Goal: Check status: Check status

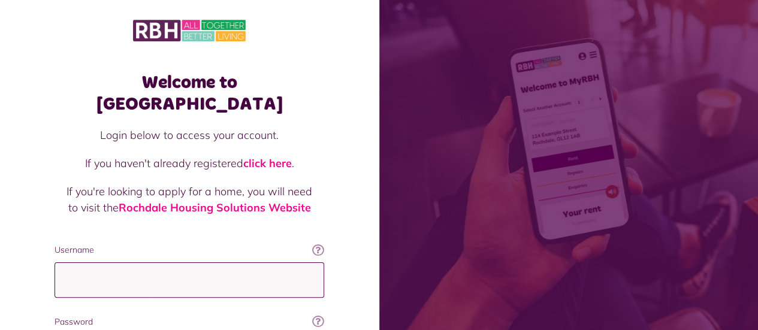
type input "**********"
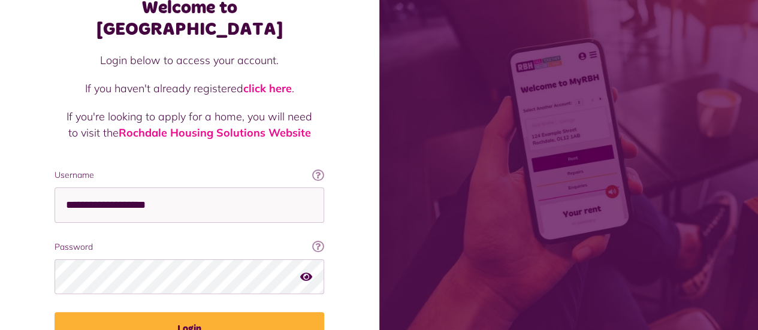
scroll to position [129, 0]
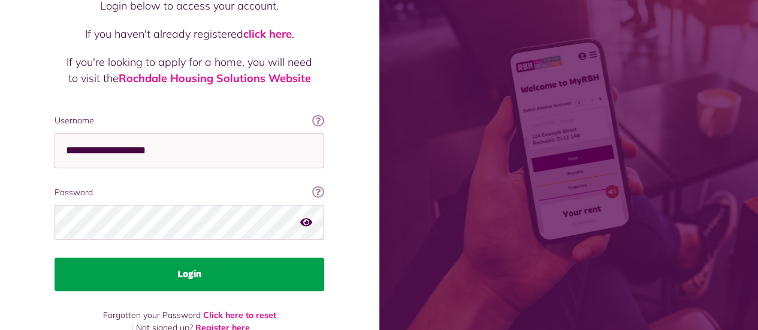
click at [298, 258] on button "Login" at bounding box center [190, 275] width 270 height 34
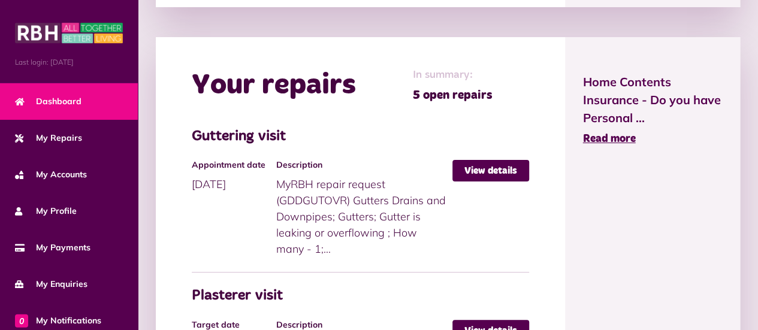
scroll to position [604, 0]
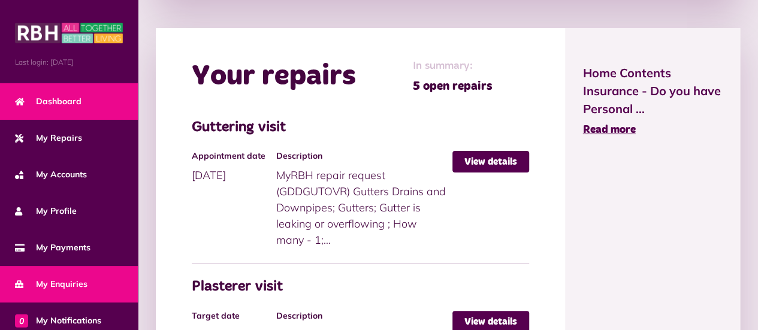
click at [74, 288] on span "My Enquiries" at bounding box center [51, 284] width 72 height 13
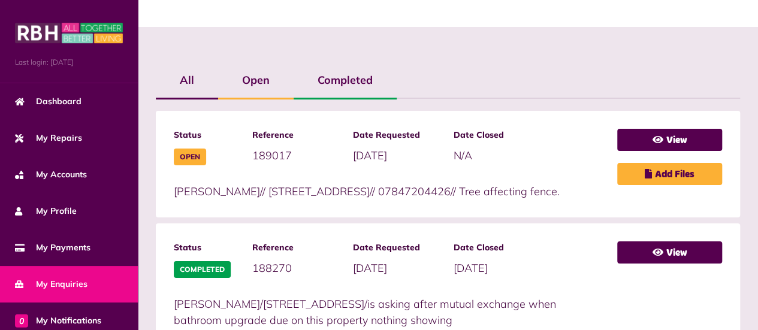
scroll to position [291, 0]
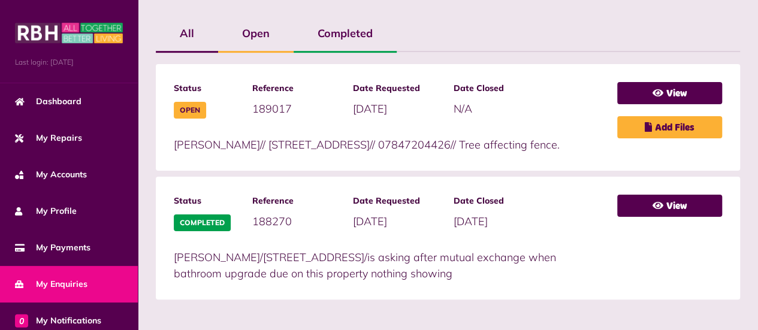
click at [258, 39] on label "Open" at bounding box center [255, 33] width 75 height 35
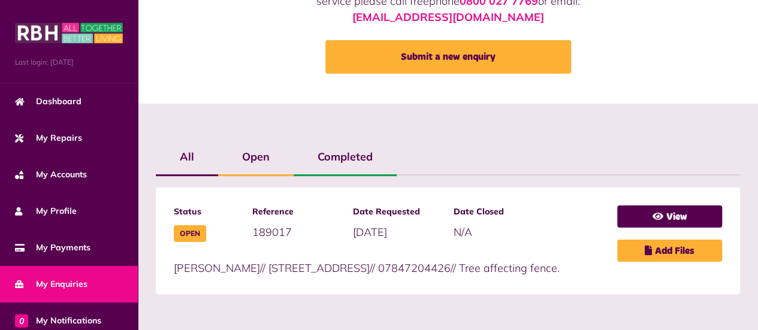
scroll to position [167, 0]
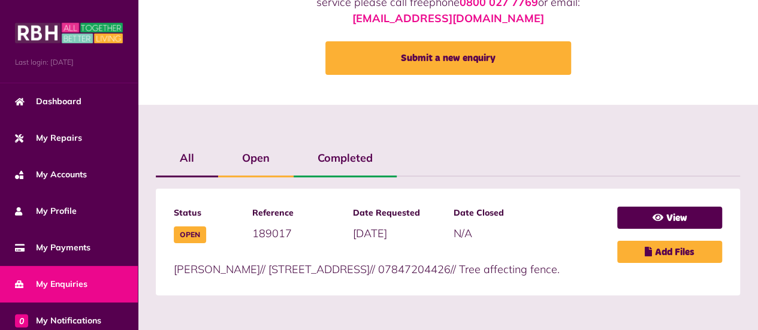
click at [371, 148] on label "Completed" at bounding box center [345, 158] width 103 height 35
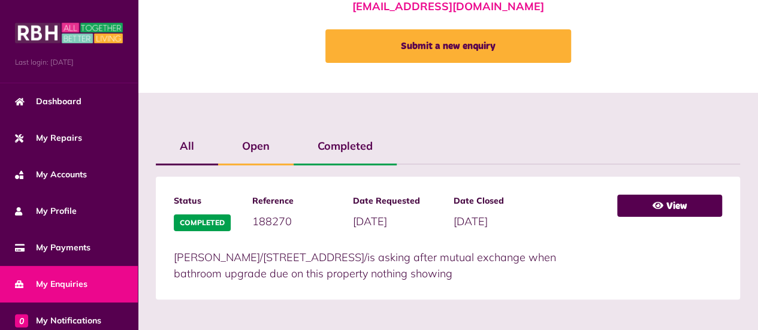
scroll to position [183, 0]
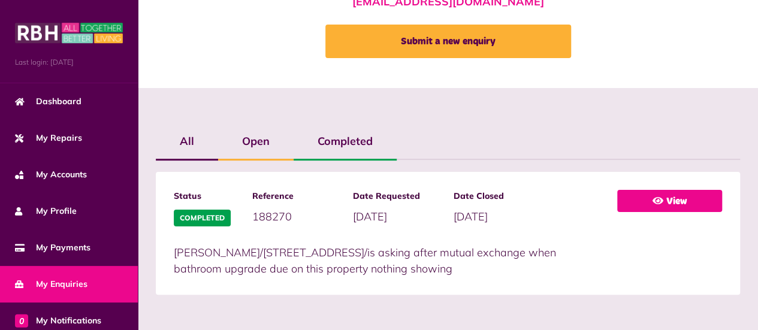
click at [710, 198] on link "View" at bounding box center [669, 201] width 105 height 22
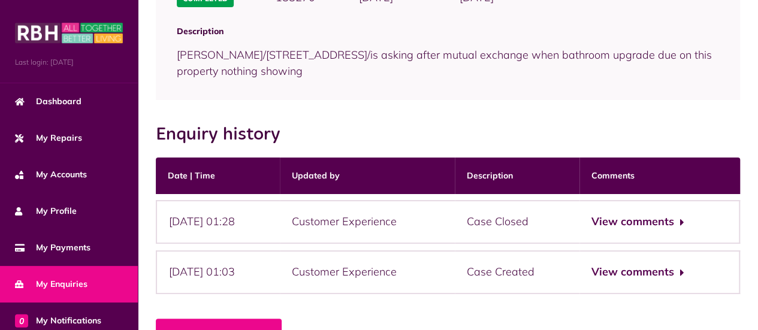
scroll to position [211, 0]
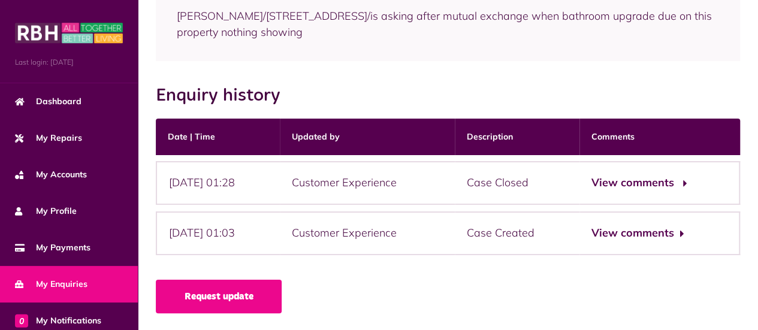
click at [651, 179] on button "View comments" at bounding box center [637, 182] width 93 height 17
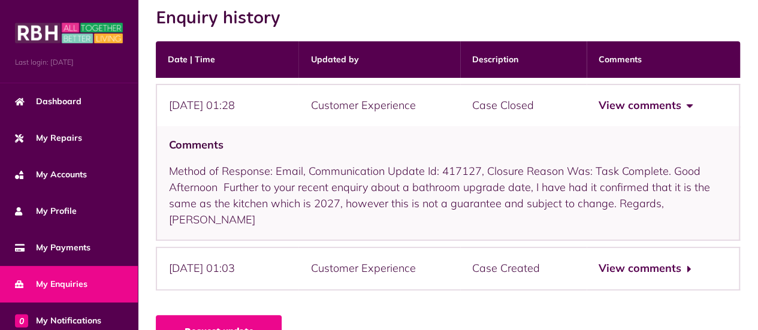
scroll to position [289, 0]
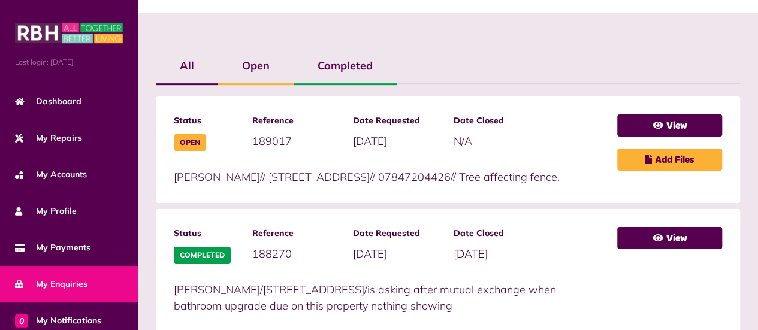
scroll to position [295, 0]
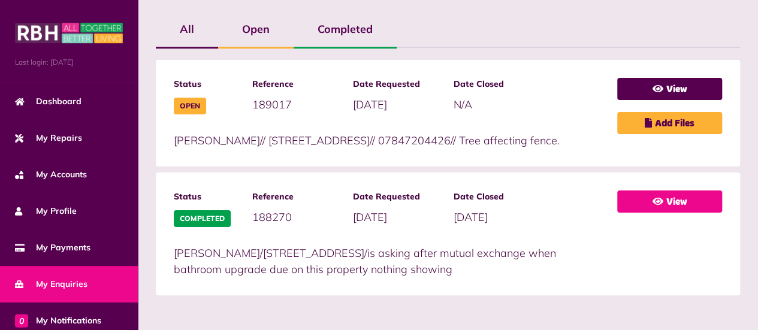
click at [691, 201] on link "View" at bounding box center [669, 202] width 105 height 22
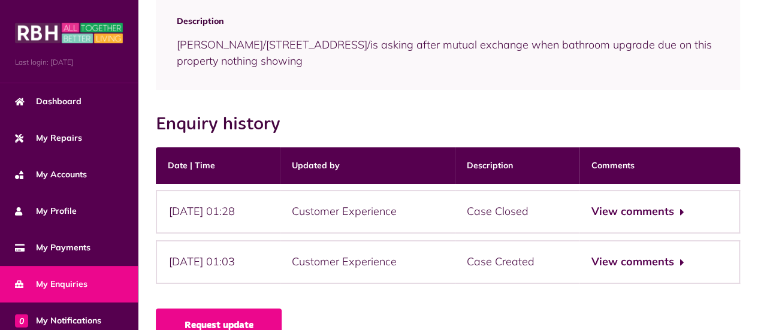
scroll to position [211, 0]
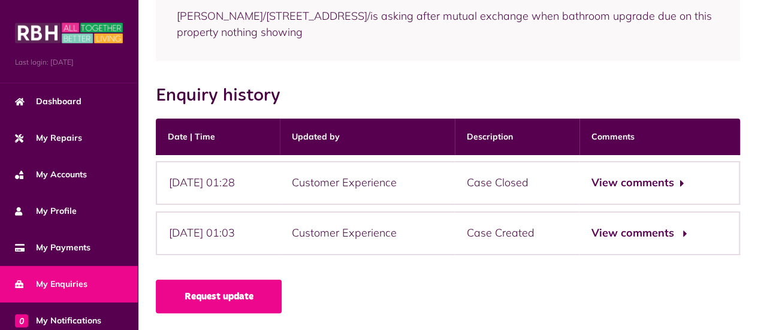
click at [669, 231] on button "View comments" at bounding box center [637, 233] width 93 height 17
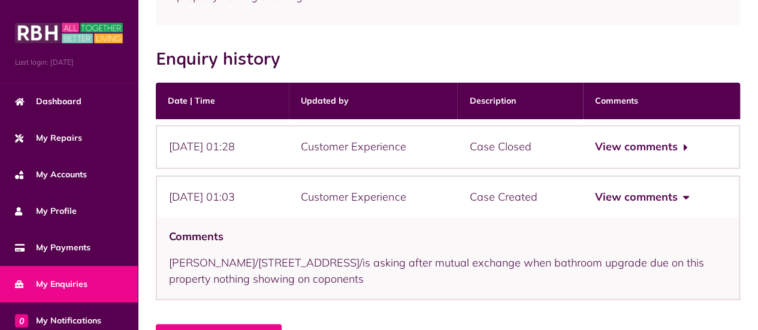
scroll to position [292, 0]
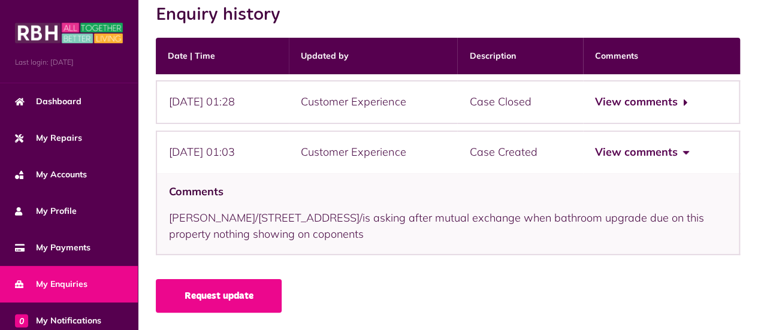
click at [671, 156] on button "View comments" at bounding box center [641, 152] width 93 height 17
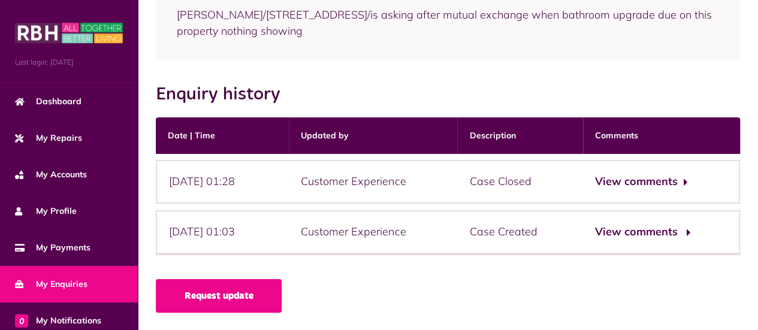
scroll to position [211, 0]
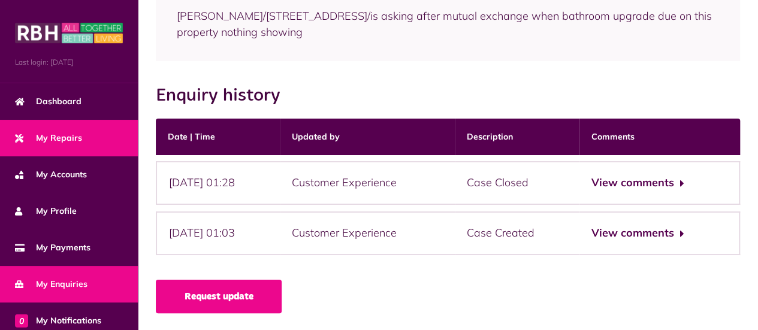
click at [66, 128] on link "My Repairs" at bounding box center [69, 138] width 138 height 37
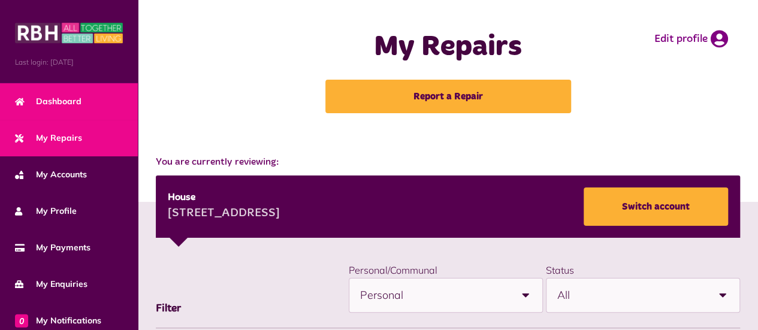
click at [76, 95] on span "Dashboard" at bounding box center [48, 101] width 66 height 13
